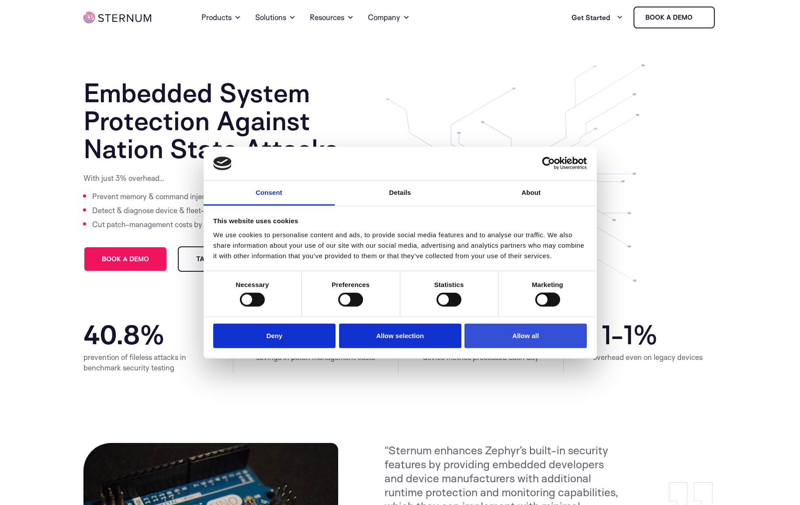
click at [530, 342] on button "Allow all" at bounding box center [526, 335] width 122 height 25
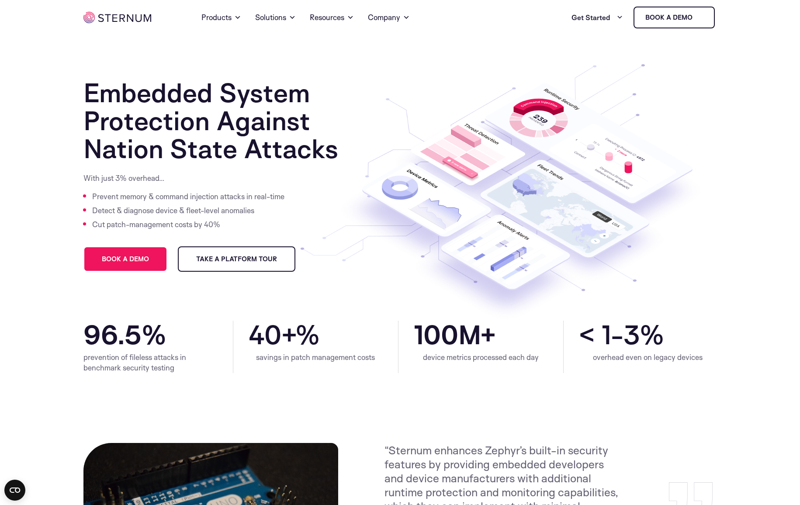
click at [474, 355] on div "device metrics processed each day" at bounding box center [481, 357] width 134 height 10
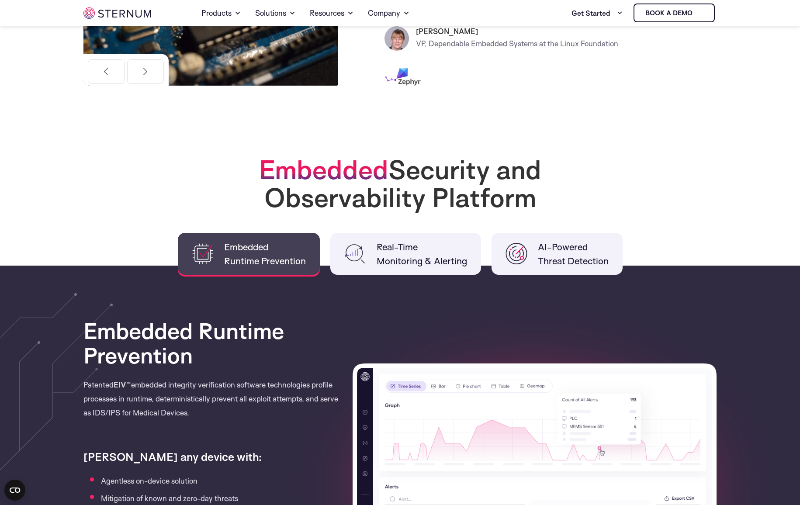
scroll to position [528, 0]
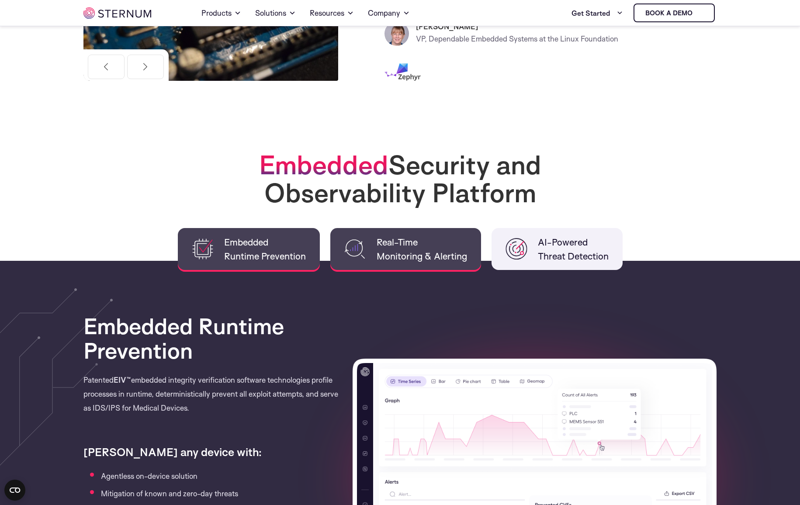
click at [397, 264] on li "Real-Time Monitoring & Alerting" at bounding box center [405, 249] width 151 height 42
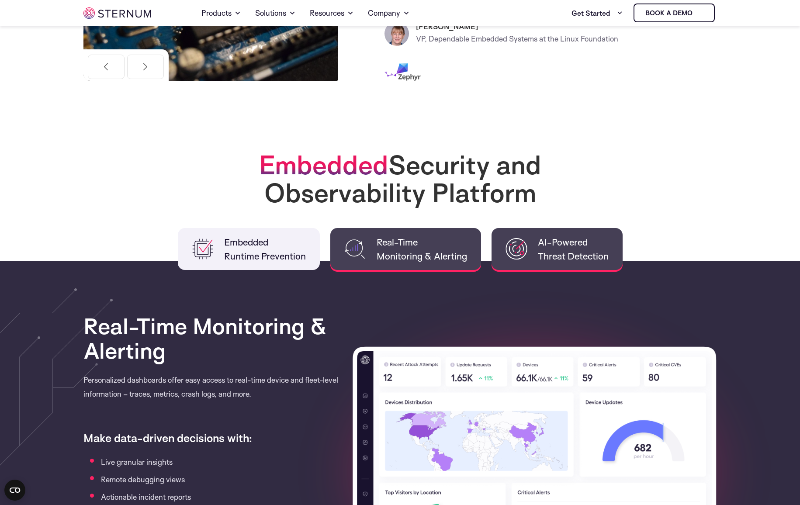
click at [541, 255] on span "AI-Powered Threat Detection" at bounding box center [573, 249] width 71 height 28
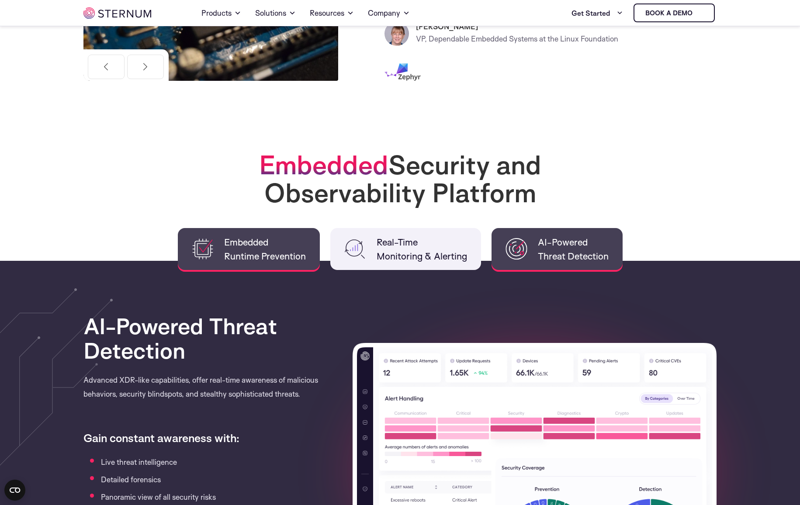
click at [243, 253] on span "Embedded Runtime Prevention" at bounding box center [265, 249] width 82 height 28
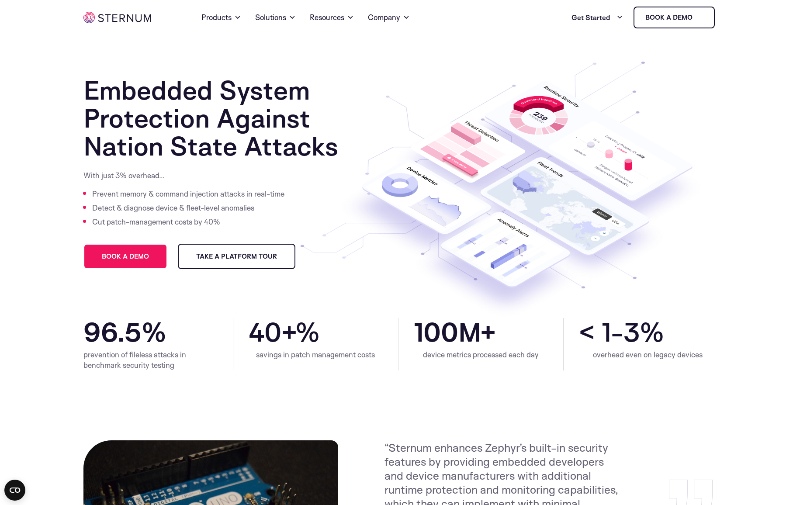
scroll to position [0, 0]
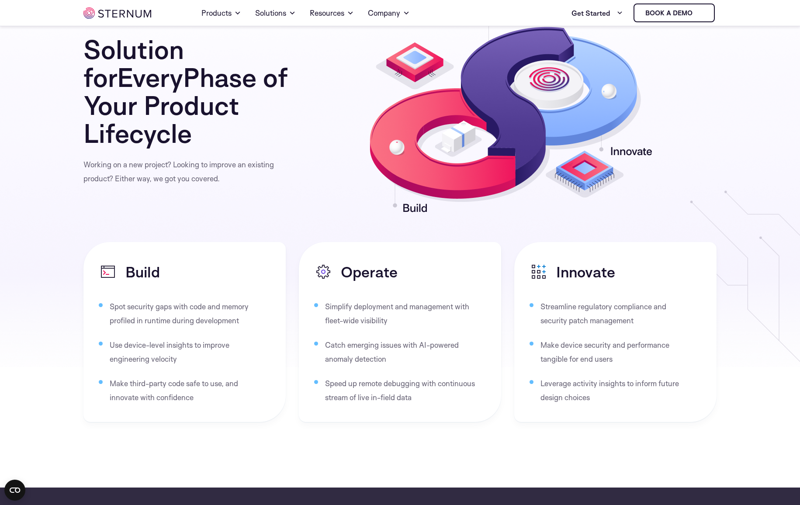
scroll to position [1786, 0]
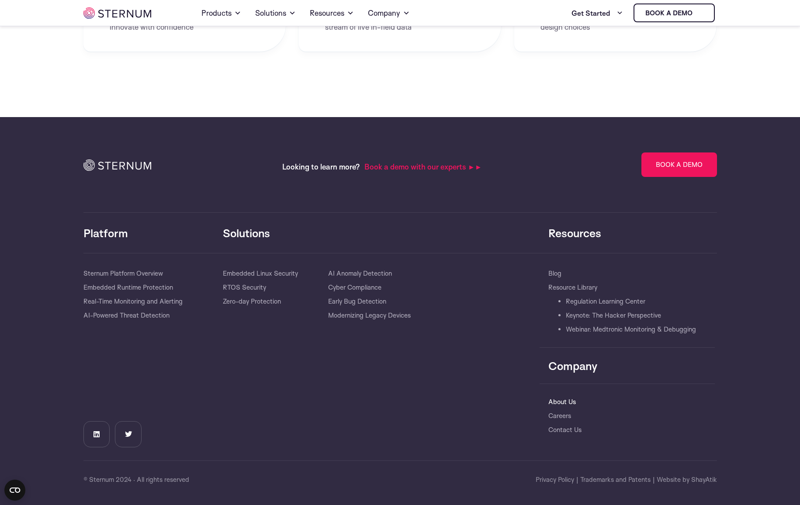
click at [568, 403] on link "About Us" at bounding box center [562, 402] width 28 height 14
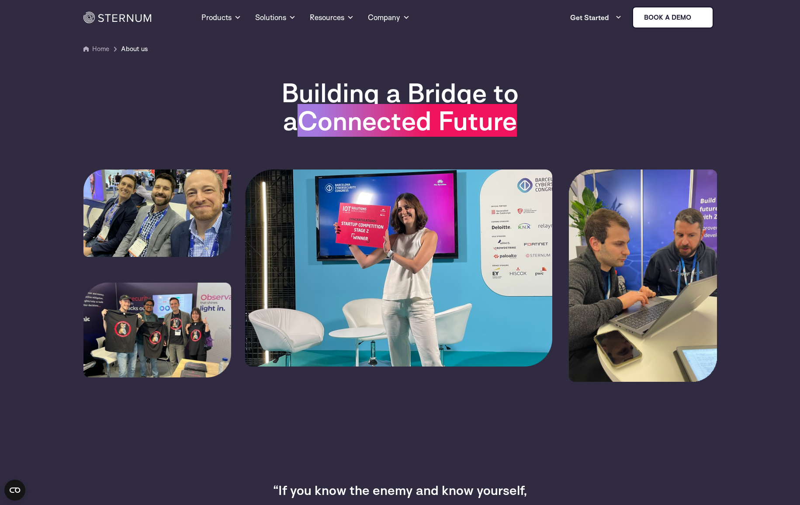
click at [140, 20] on img at bounding box center [117, 17] width 68 height 11
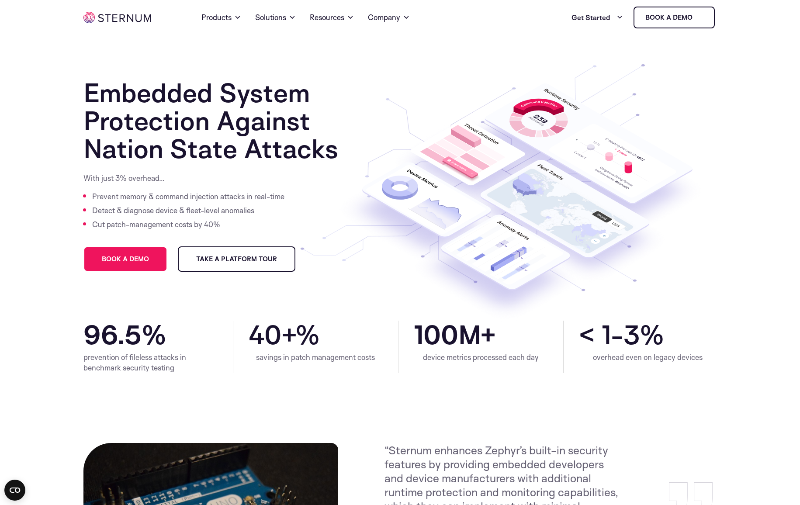
click at [263, 270] on link "Take a Platform Tour" at bounding box center [237, 258] width 118 height 25
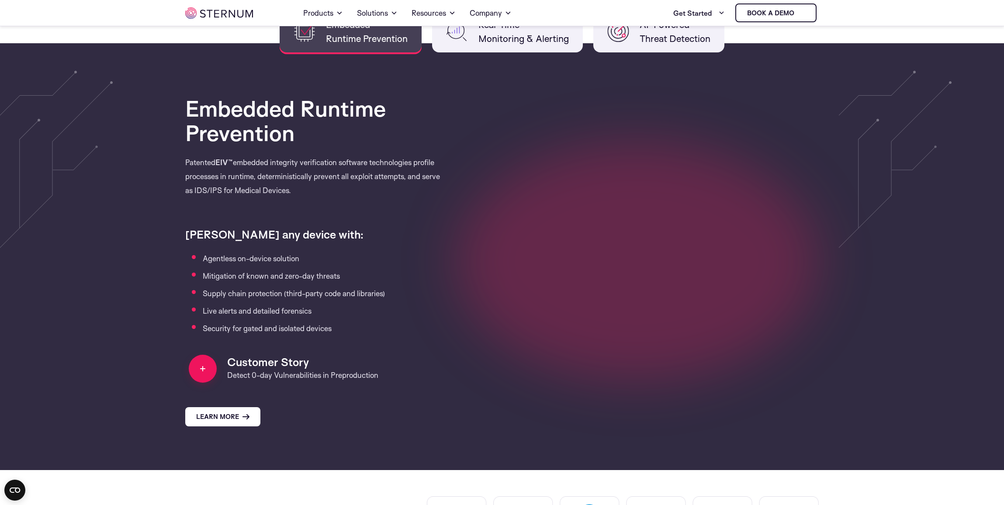
scroll to position [864, 0]
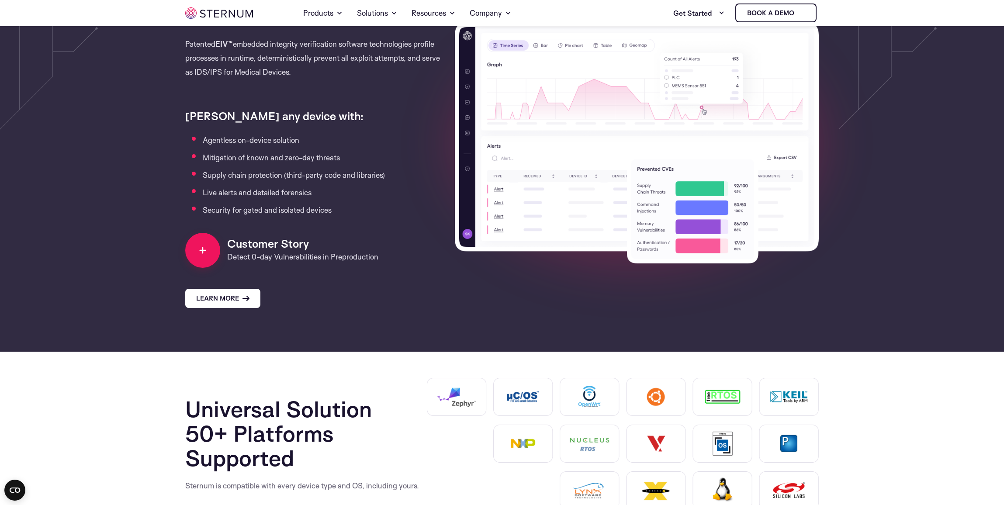
click at [201, 258] on circle at bounding box center [202, 250] width 35 height 35
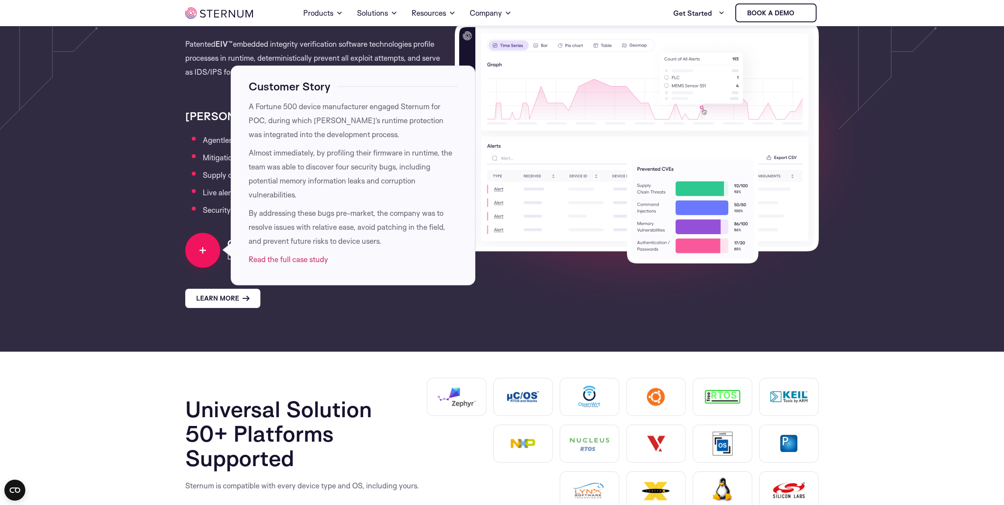
click at [201, 258] on circle at bounding box center [202, 250] width 35 height 35
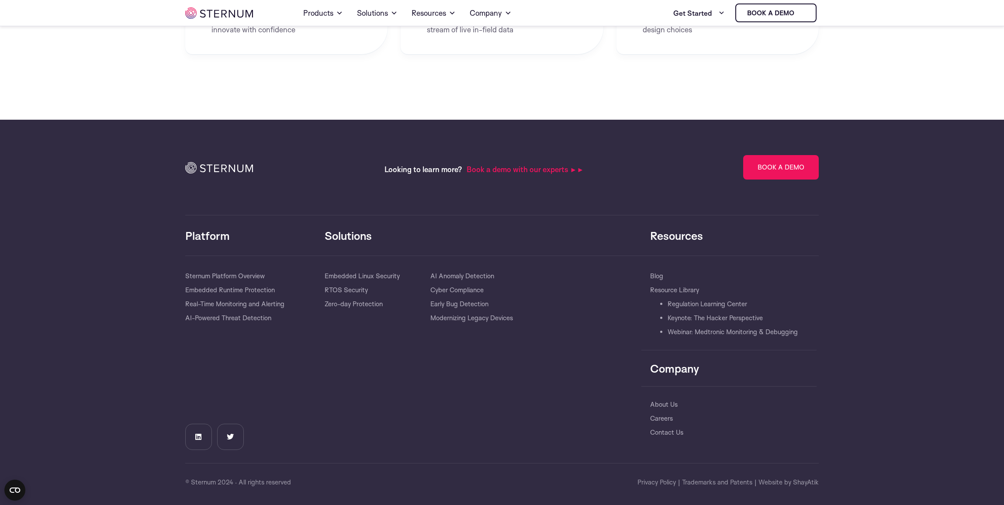
scroll to position [1786, 0]
